Goal: Task Accomplishment & Management: Complete application form

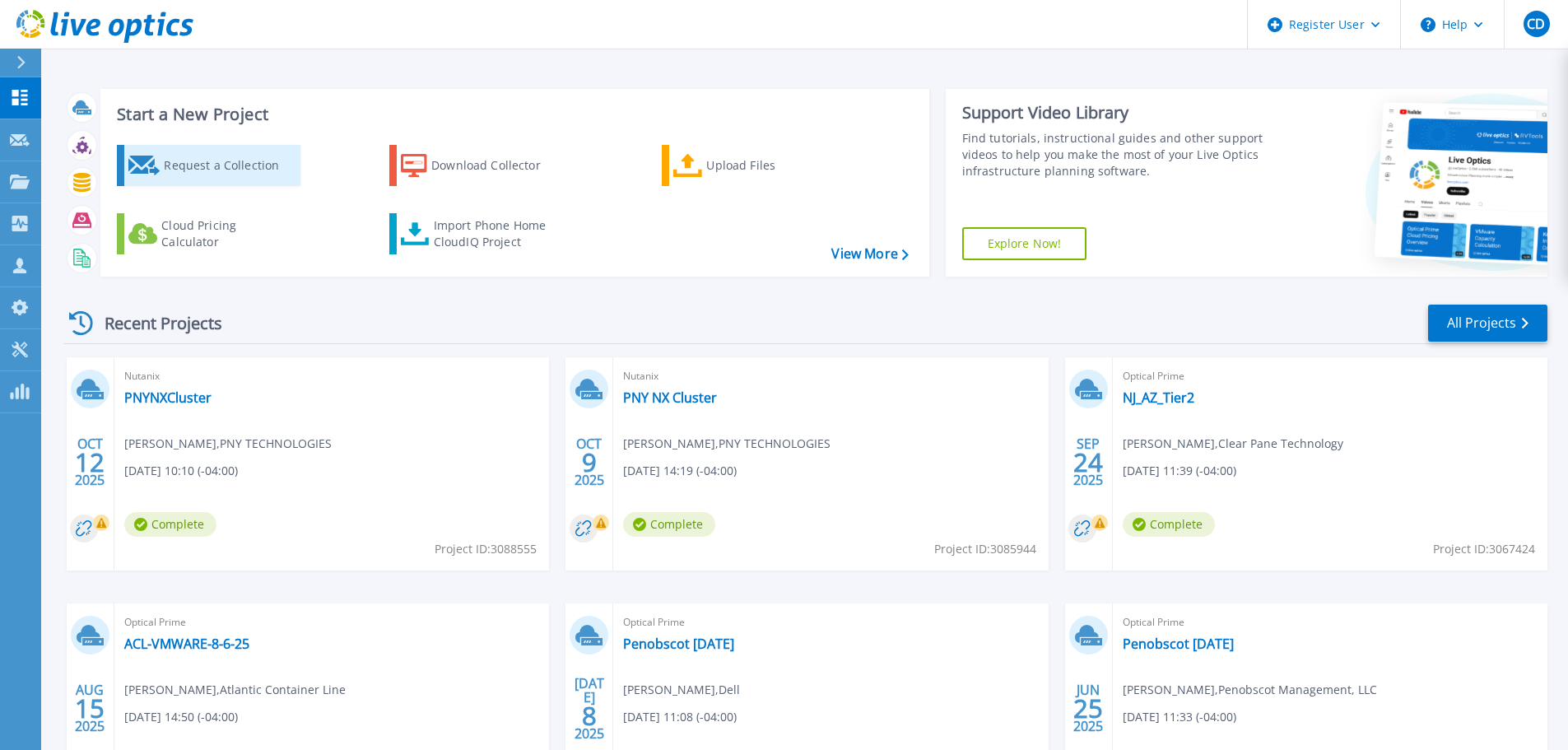
click at [235, 151] on div "Request a Collection" at bounding box center [229, 165] width 131 height 33
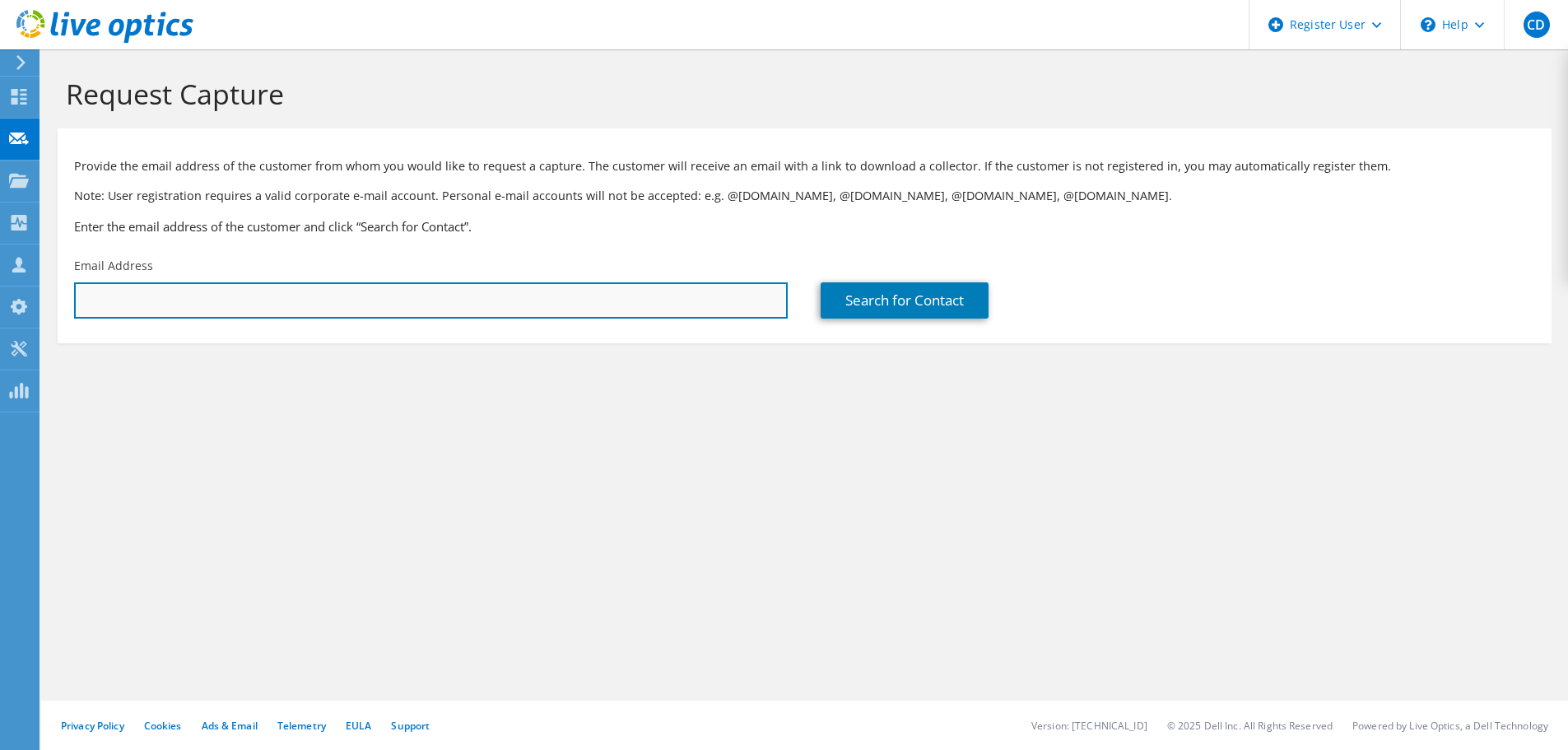
paste input "andreassi@xcm.org"
type input "andreassi@xcm.org"
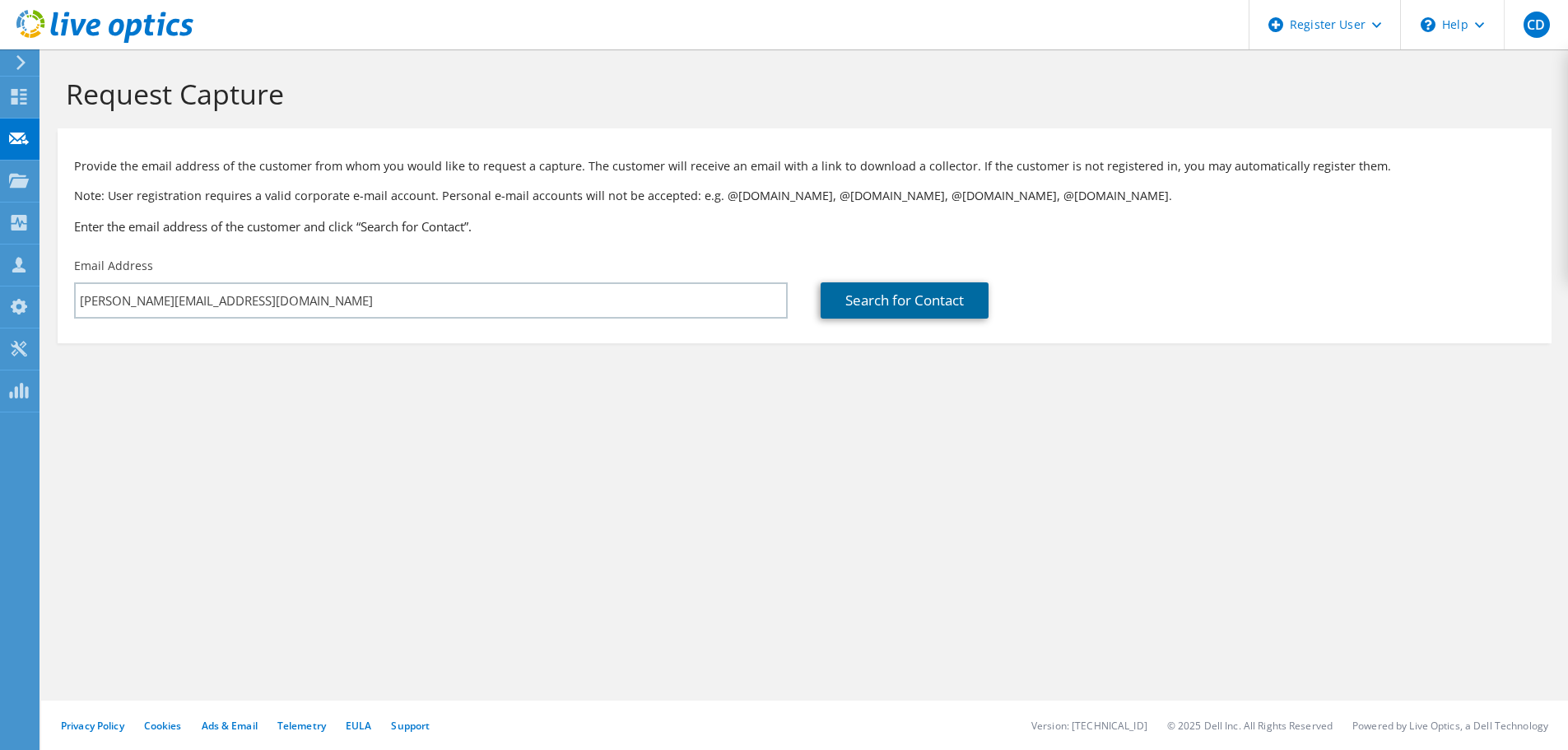
click at [877, 286] on link "Search for Contact" at bounding box center [904, 300] width 168 height 36
type input "TRANSCOM INC"
type input "Nicholas"
type input "Andreassi"
type input "United States"
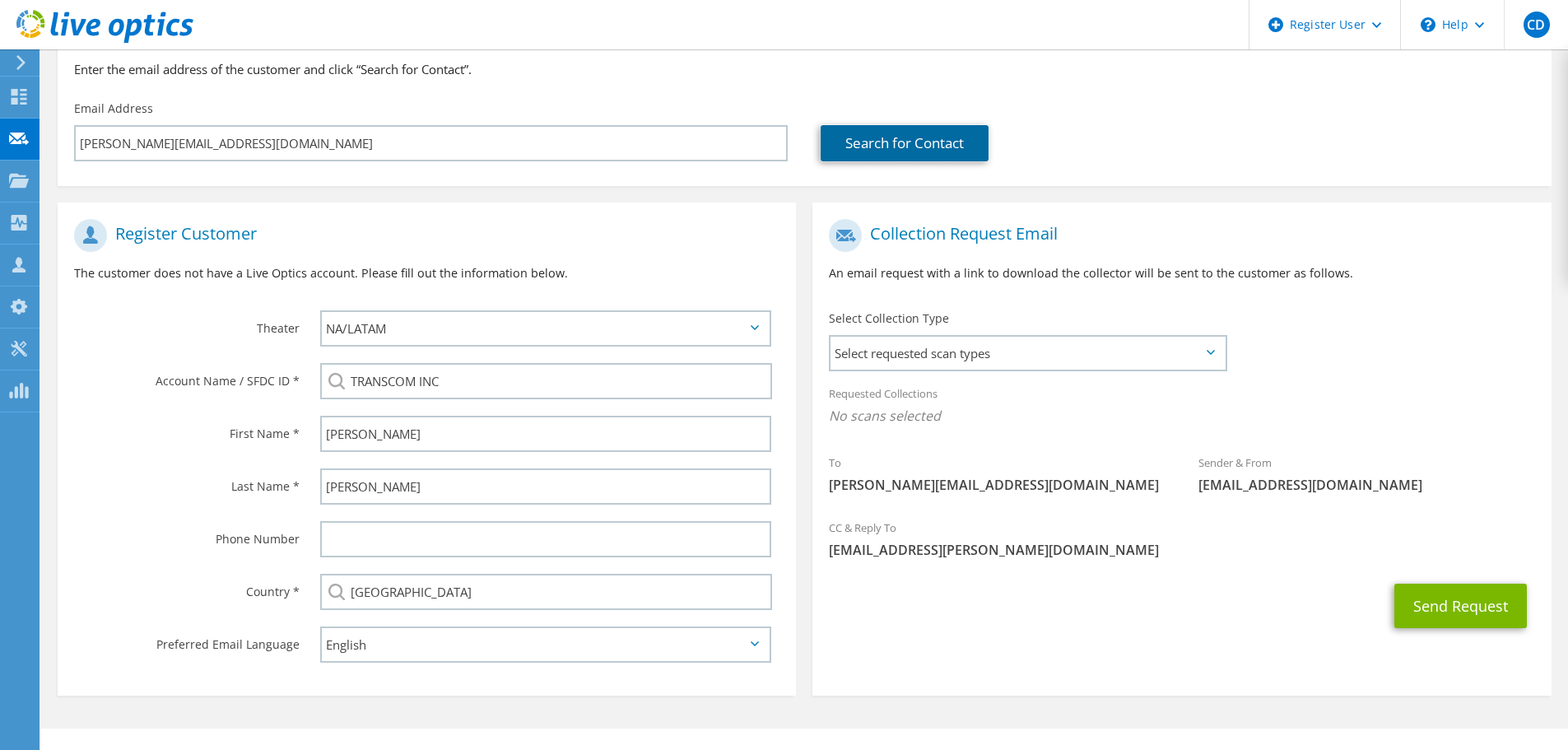
scroll to position [165, 0]
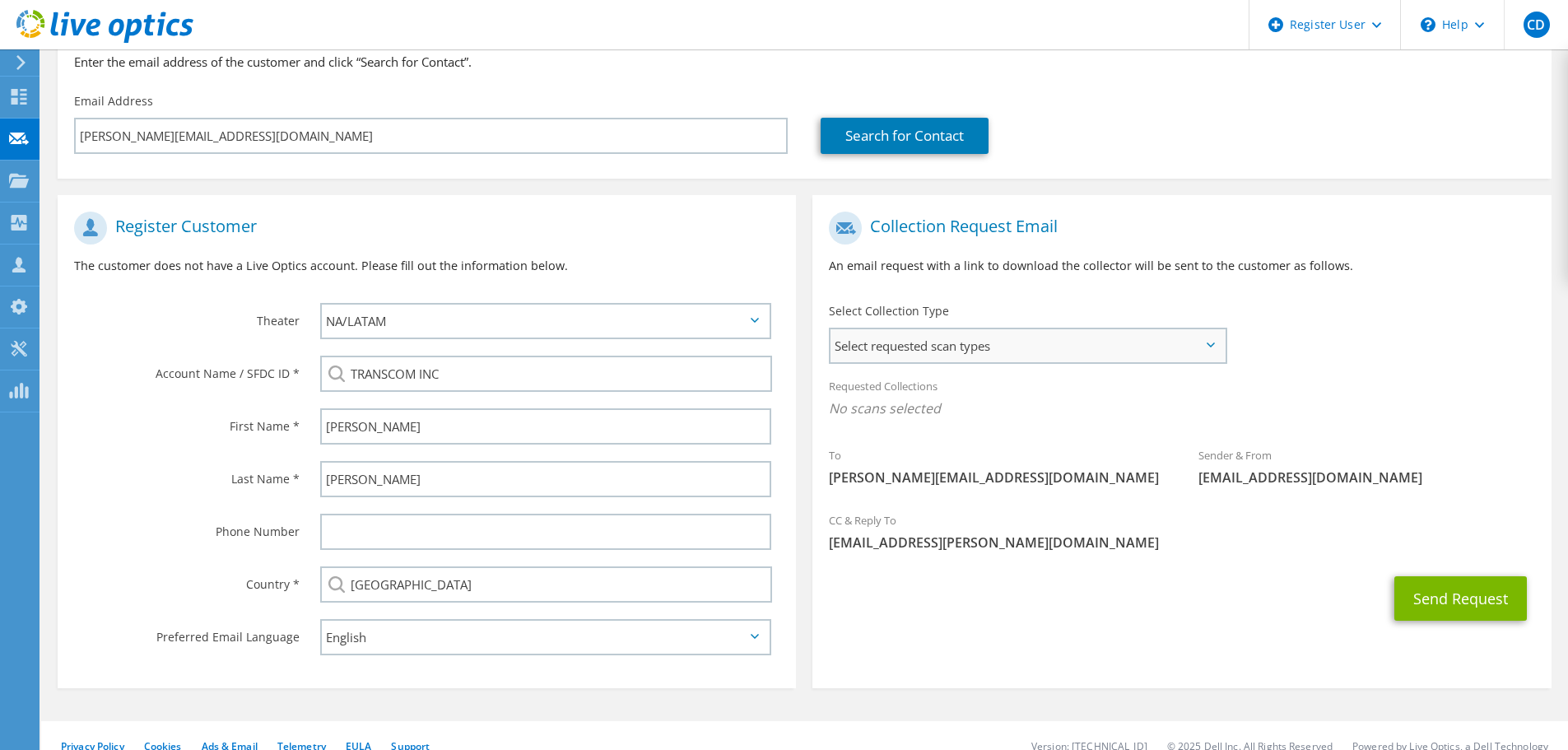
click at [927, 333] on span "Select requested scan types" at bounding box center [1027, 346] width 394 height 33
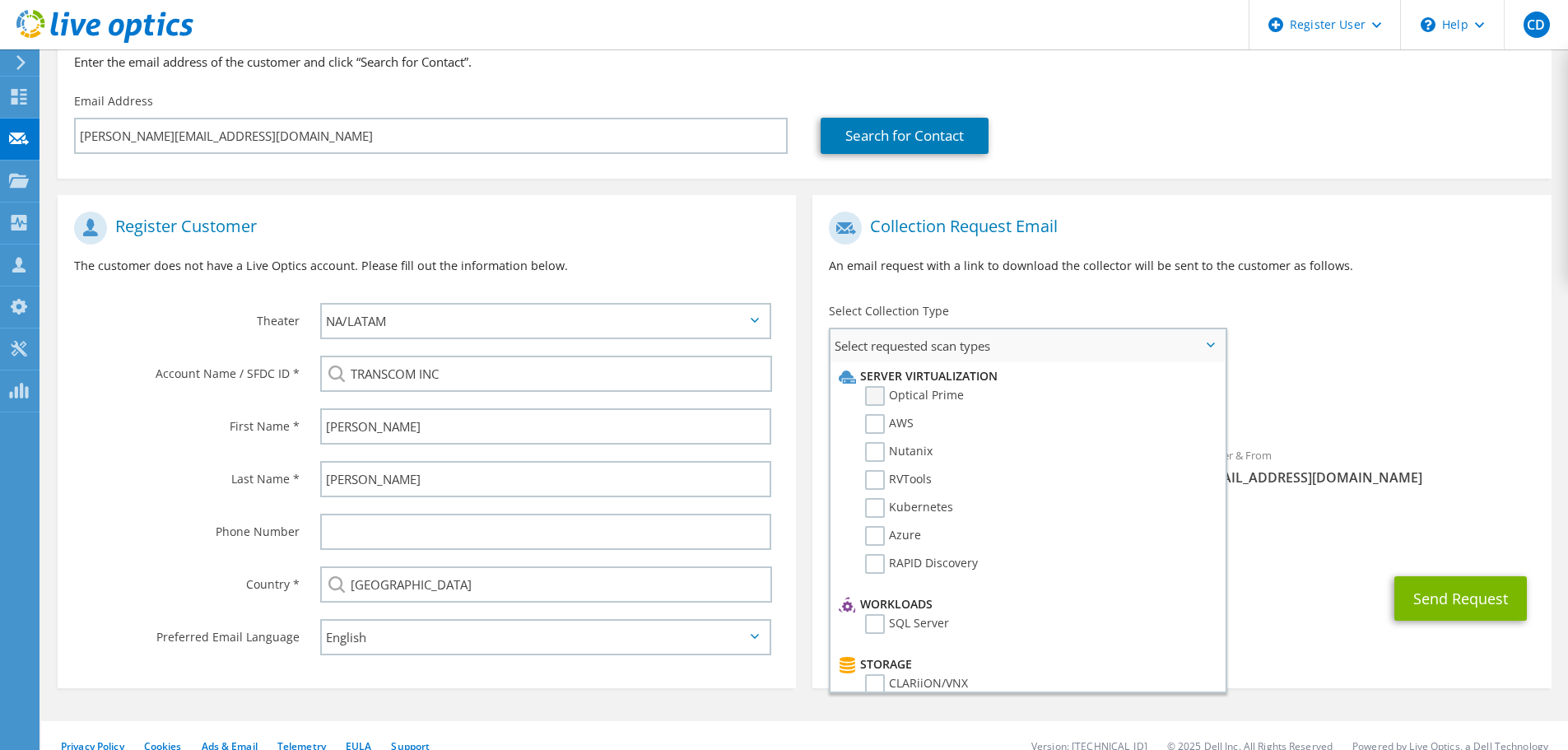
click at [891, 395] on label "Optical Prime" at bounding box center [914, 396] width 99 height 20
click at [0, 0] on input "Optical Prime" at bounding box center [0, 0] width 0 height 0
click at [1368, 279] on div "Collection Request Email An email request with a link to download the collector…" at bounding box center [1182, 248] width 738 height 92
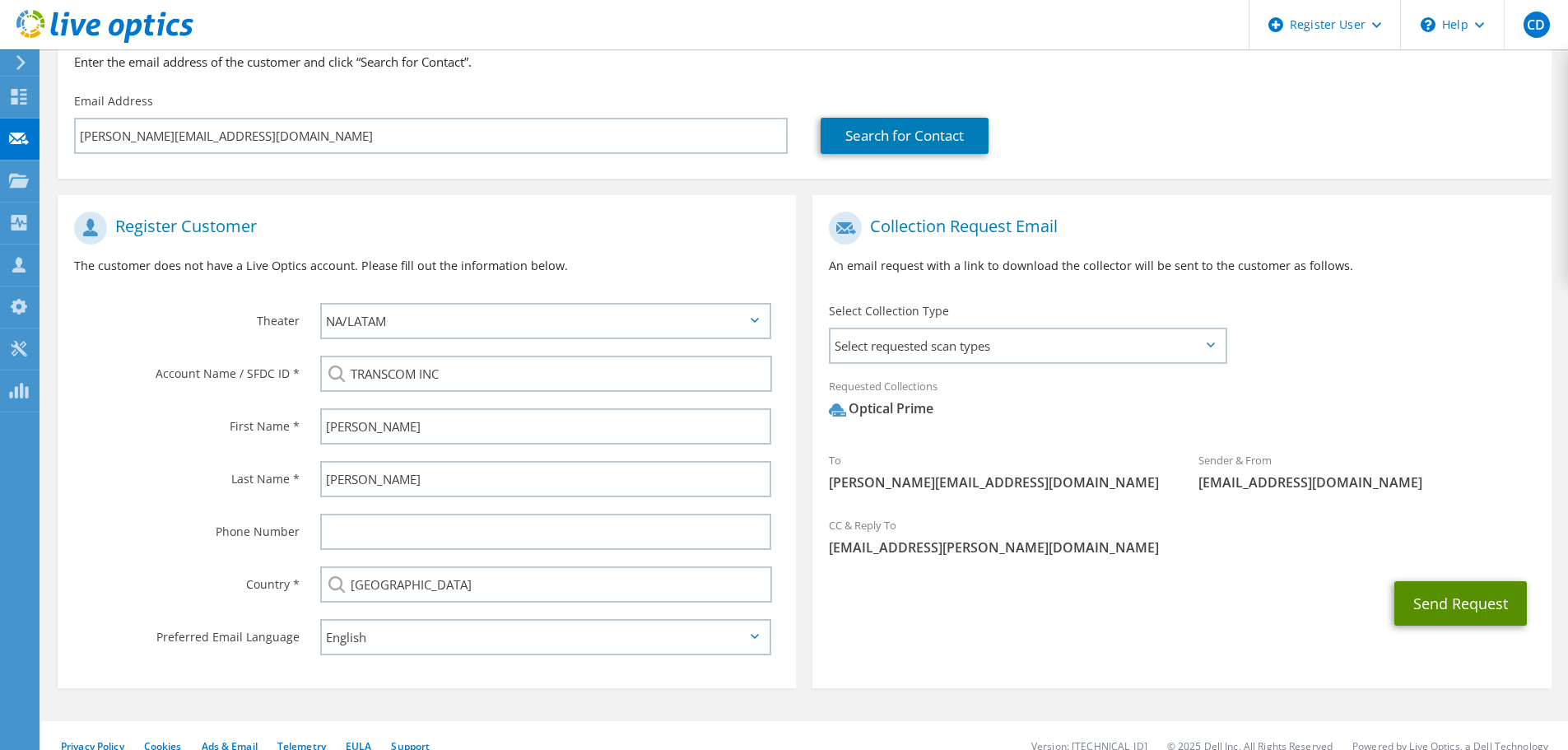
click at [1459, 609] on button "Send Request" at bounding box center [1460, 603] width 132 height 44
